Goal: Transaction & Acquisition: Purchase product/service

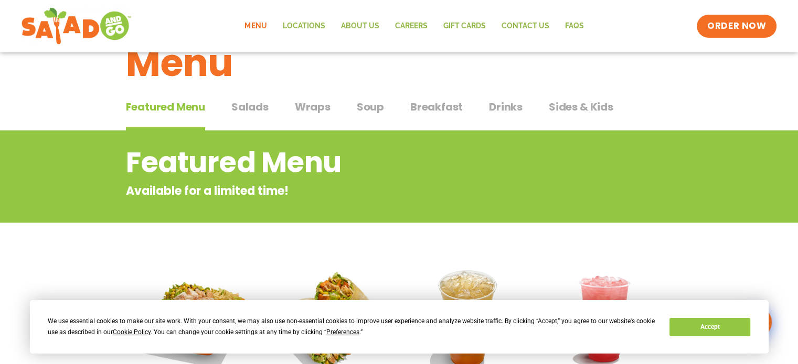
scroll to position [45, 0]
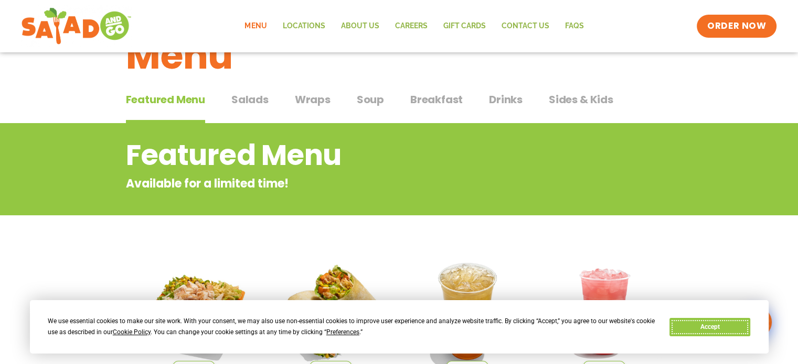
click at [708, 324] on button "Accept" at bounding box center [709, 327] width 81 height 18
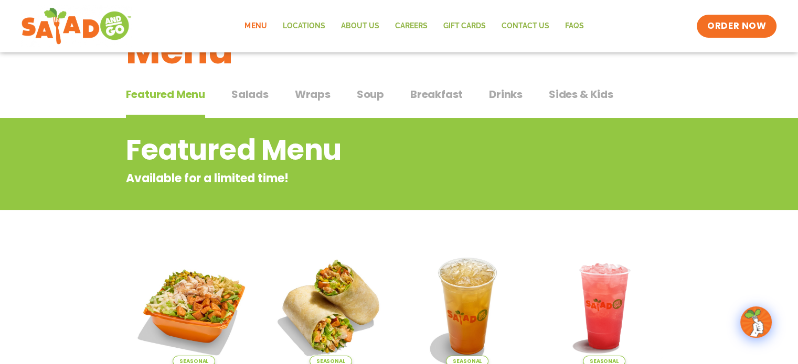
scroll to position [0, 0]
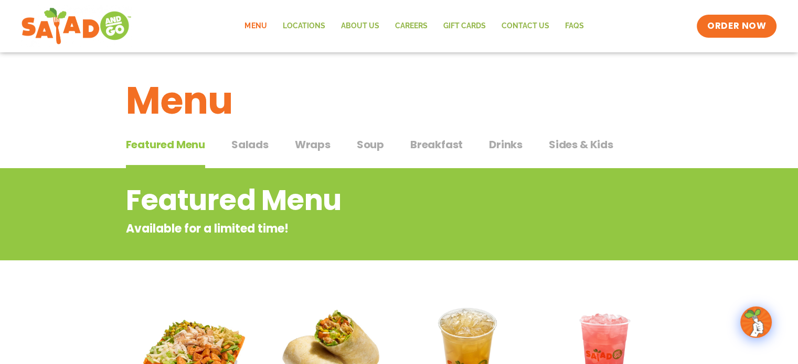
click at [309, 144] on span "Wraps" at bounding box center [313, 145] width 36 height 16
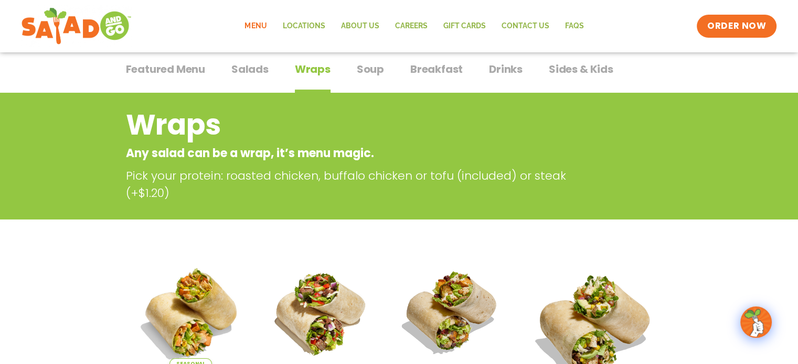
scroll to position [73, 0]
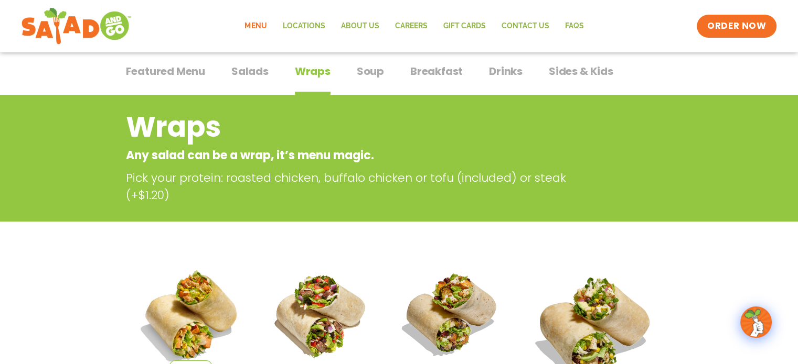
click at [243, 68] on span "Salads" at bounding box center [249, 71] width 37 height 16
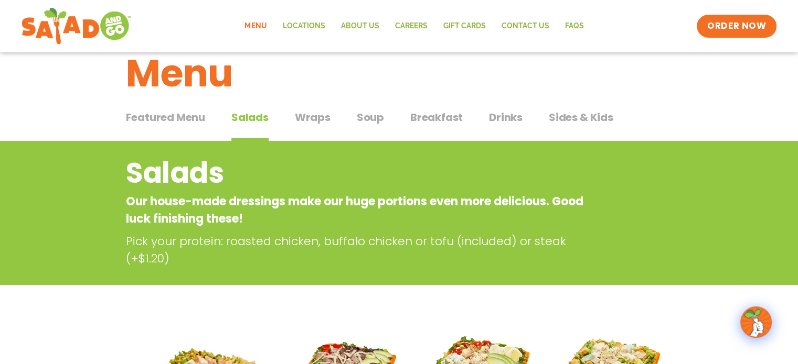
scroll to position [17, 0]
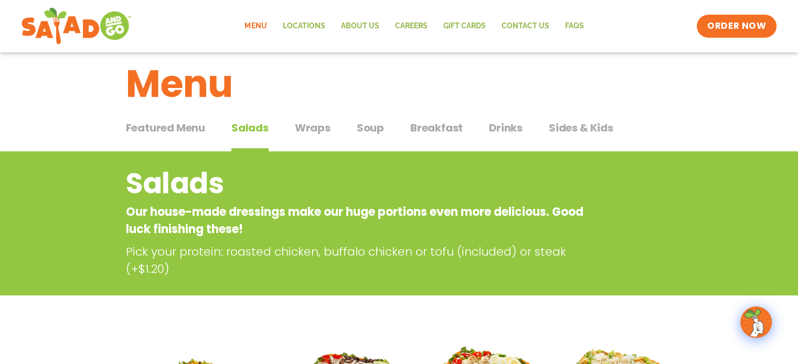
click at [308, 126] on span "Wraps" at bounding box center [313, 128] width 36 height 16
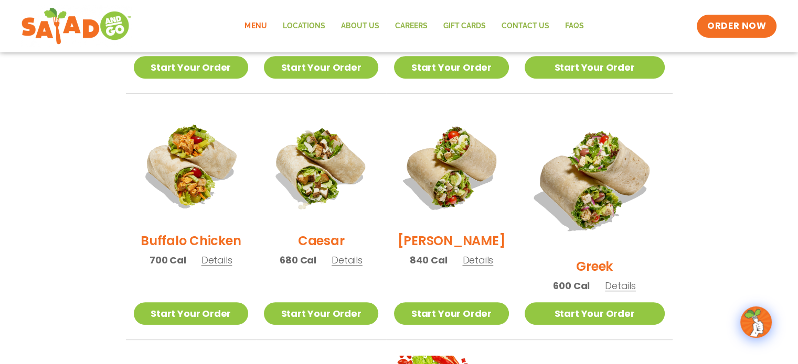
scroll to position [468, 0]
click at [349, 267] on span "Details" at bounding box center [346, 260] width 31 height 13
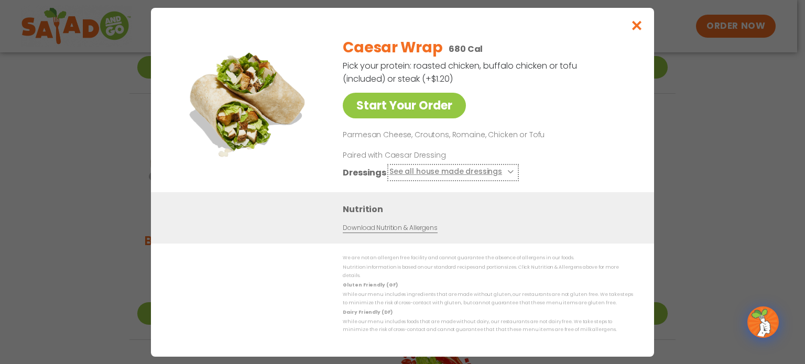
click at [474, 175] on button "See all house made dressings" at bounding box center [453, 172] width 127 height 13
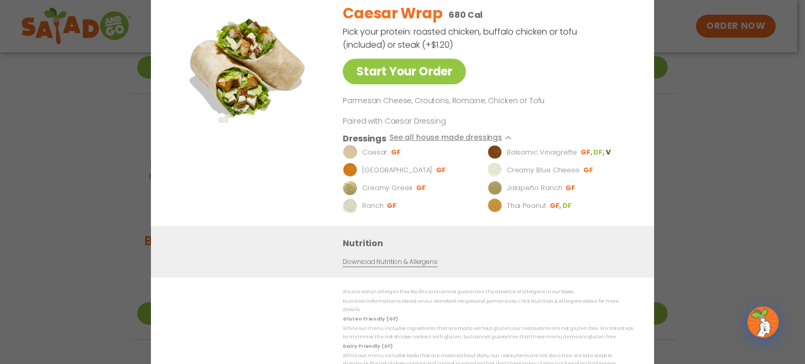
click at [371, 266] on link "Download Nutrition & Allergens" at bounding box center [390, 262] width 94 height 10
click at [708, 178] on div "Start Your Order Caesar Wrap 680 Cal Pick your protein: roasted chicken, buffal…" at bounding box center [402, 182] width 805 height 364
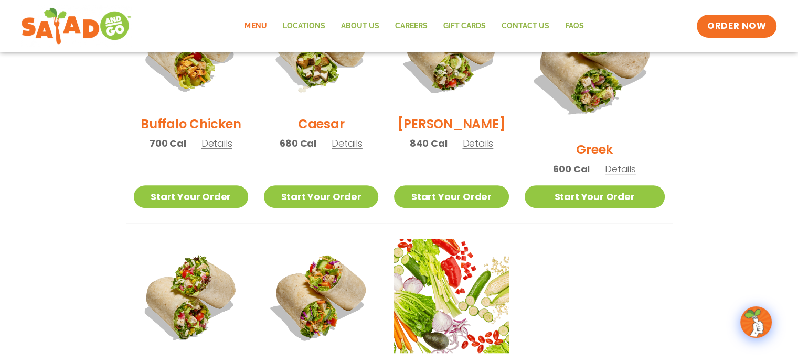
scroll to position [585, 0]
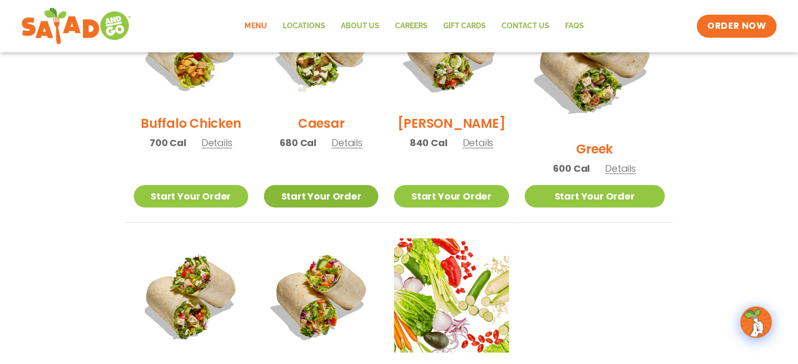
click at [320, 185] on link "Start Your Order" at bounding box center [321, 196] width 114 height 23
